Goal: Transaction & Acquisition: Purchase product/service

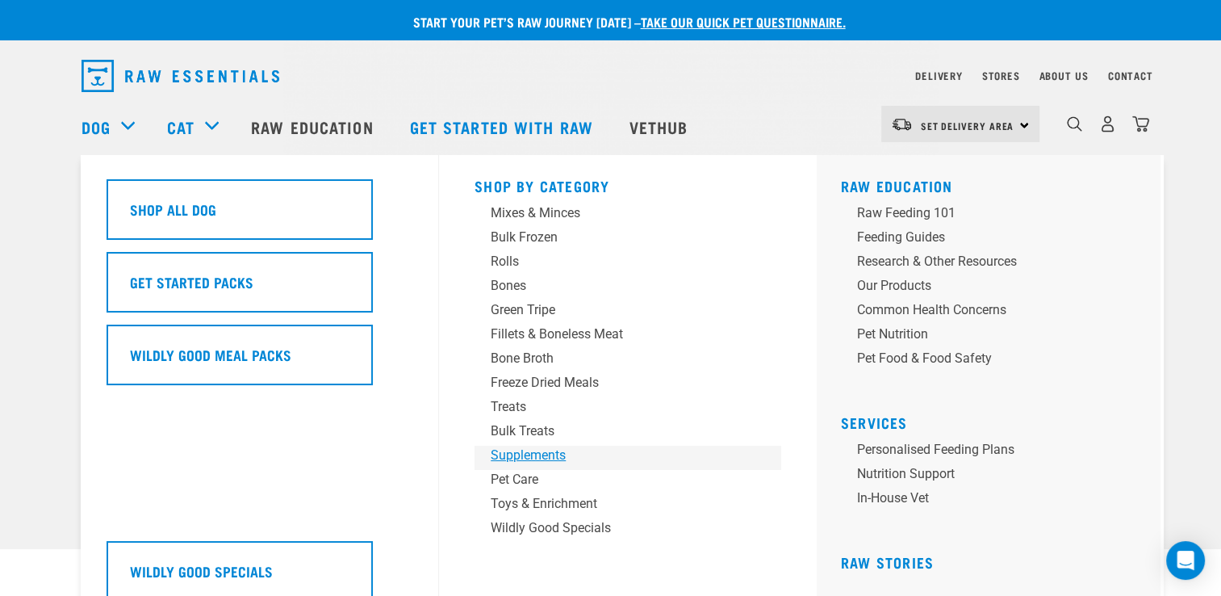
click at [573, 462] on div "Supplements" at bounding box center [617, 455] width 252 height 19
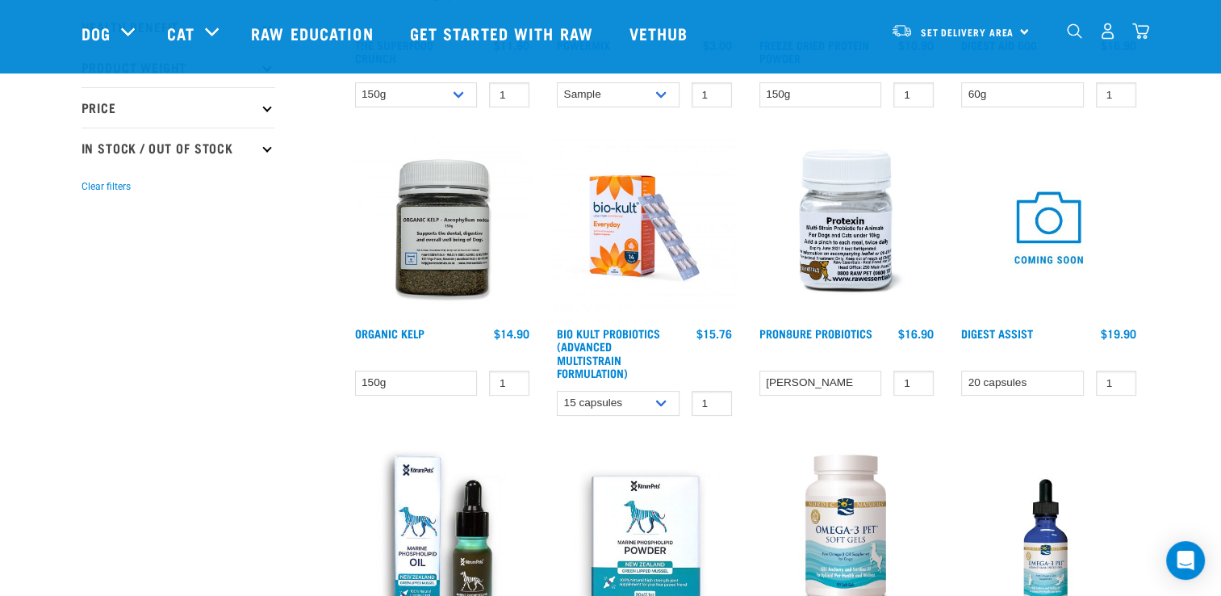
scroll to position [404, 0]
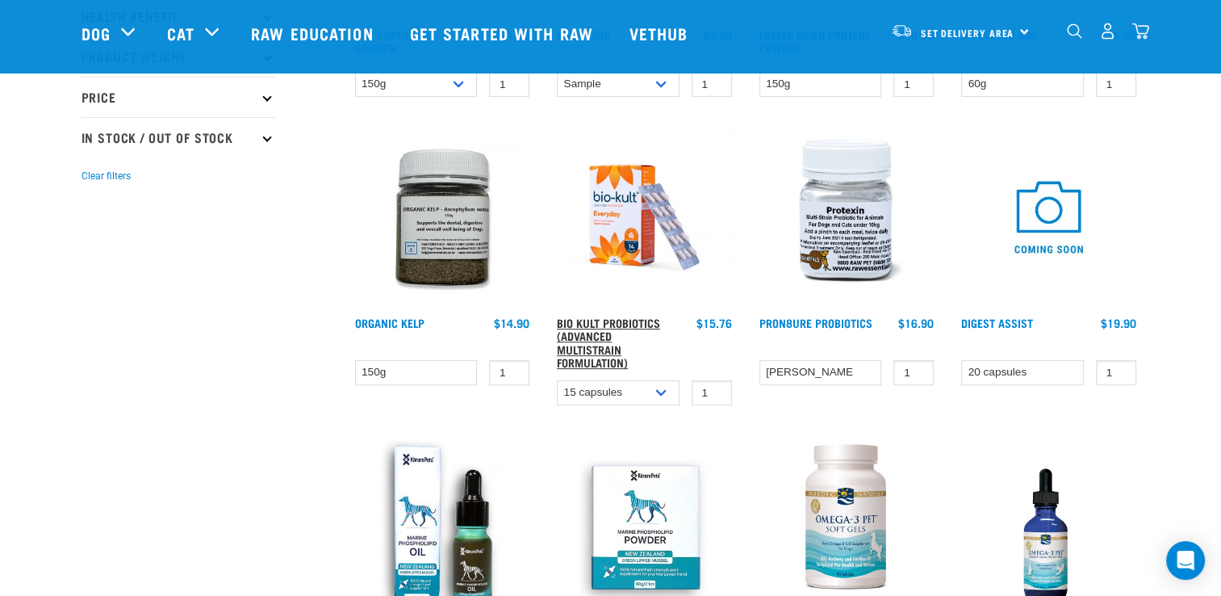
click at [609, 320] on link "Bio Kult Probiotics (Advanced Multistrain Formulation)" at bounding box center [608, 342] width 103 height 45
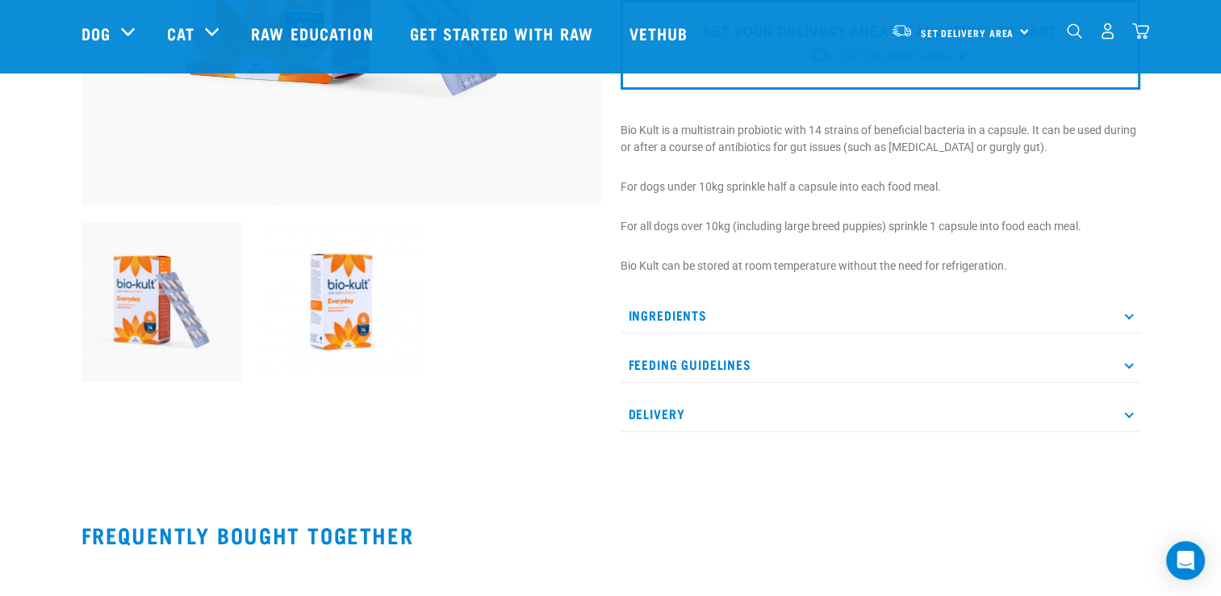
scroll to position [484, 0]
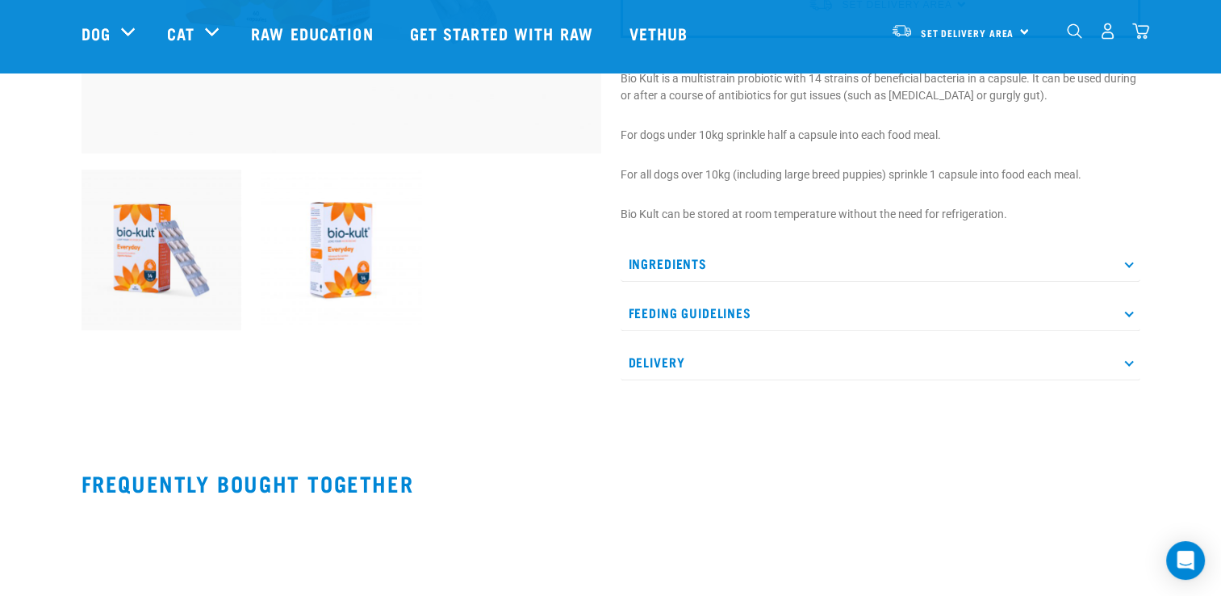
click at [699, 261] on p "Ingredients" at bounding box center [881, 263] width 520 height 36
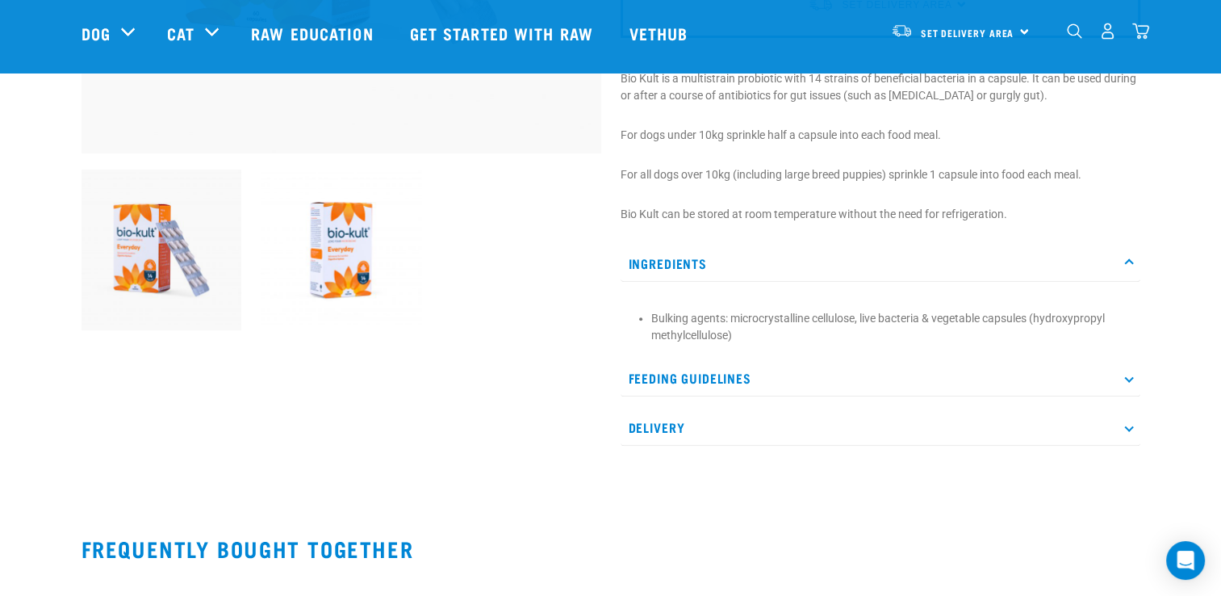
click at [699, 261] on p "Ingredients" at bounding box center [881, 263] width 520 height 36
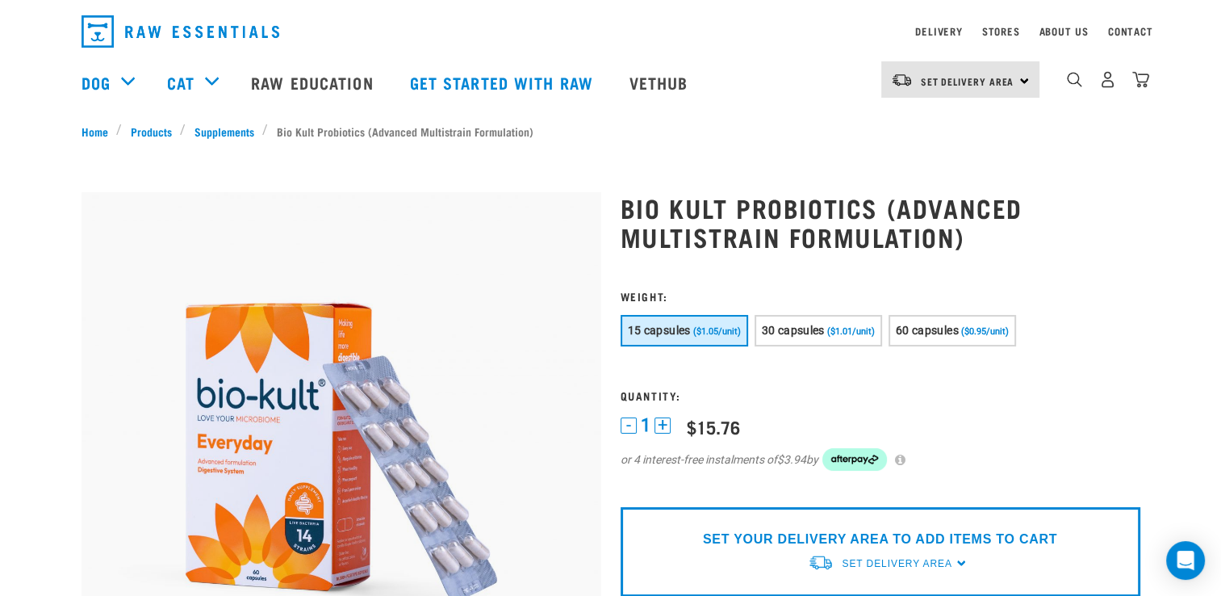
scroll to position [0, 0]
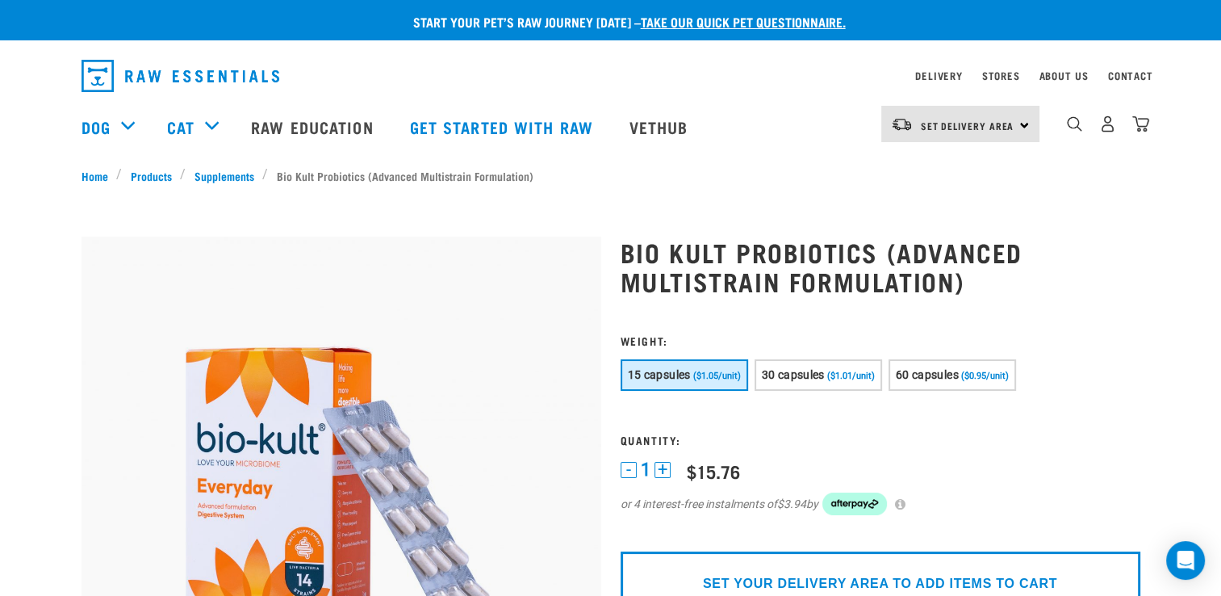
click at [546, 405] on img at bounding box center [342, 497] width 520 height 520
